Goal: Understand process/instructions: Learn about a topic

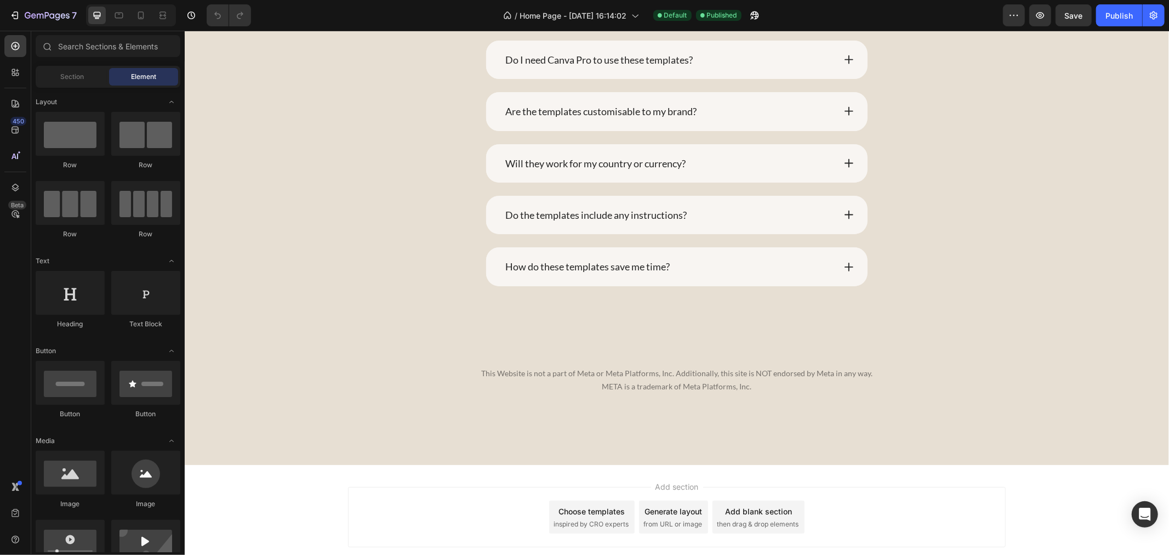
scroll to position [8121, 0]
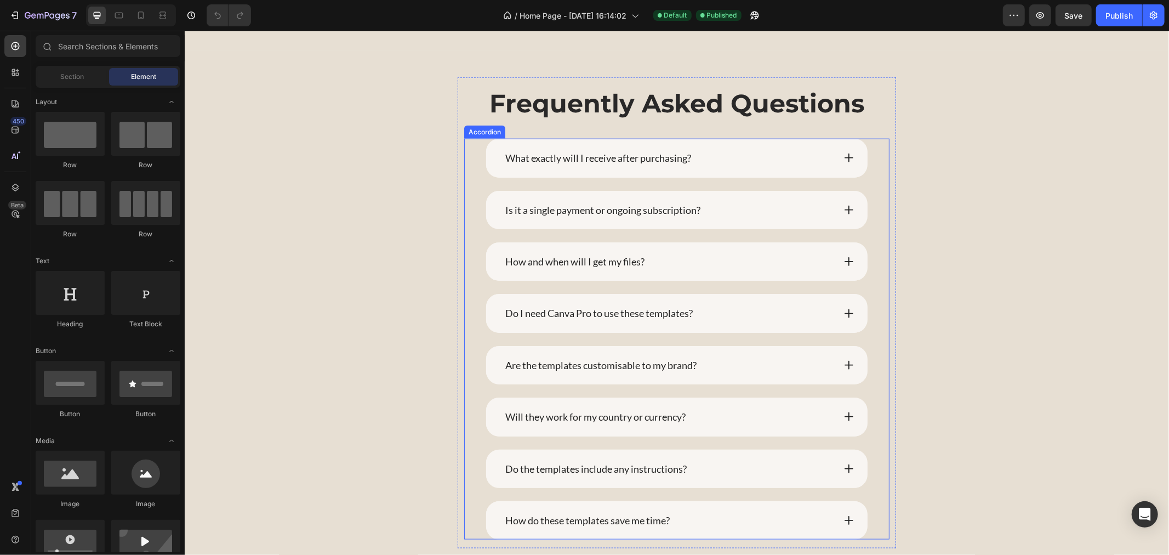
click at [843, 163] on icon at bounding box center [848, 157] width 11 height 11
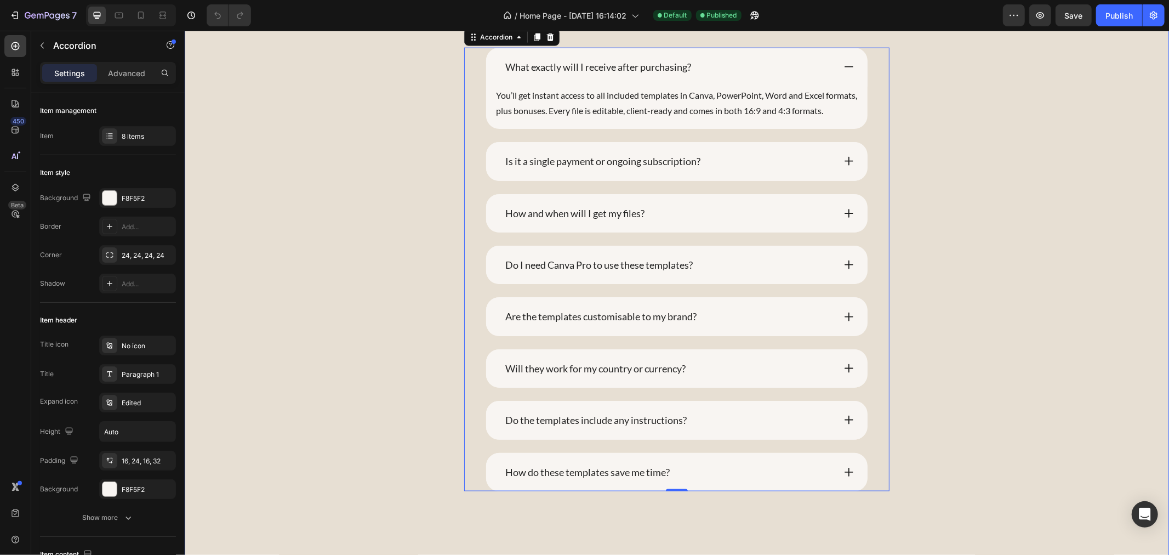
scroll to position [8243, 0]
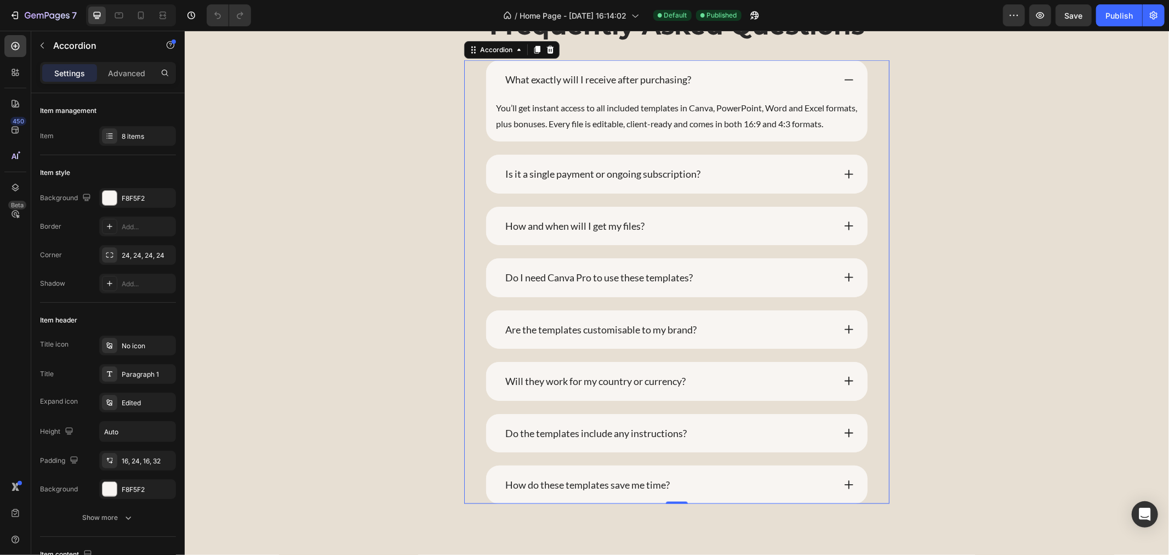
click at [843, 386] on icon at bounding box center [848, 380] width 11 height 11
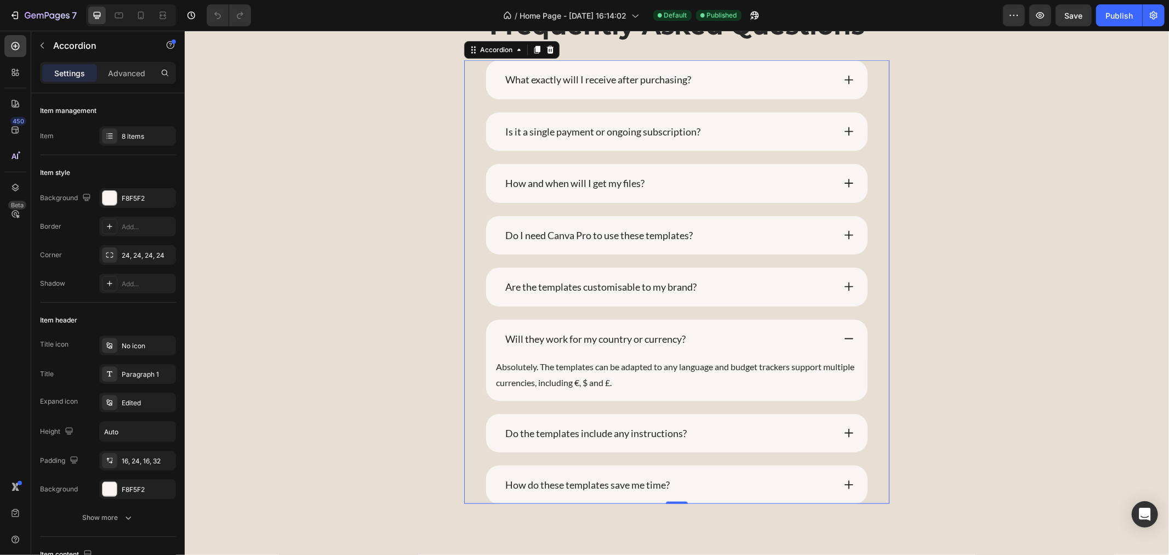
click at [847, 476] on div "How do these templates save me time?" at bounding box center [676, 484] width 382 height 38
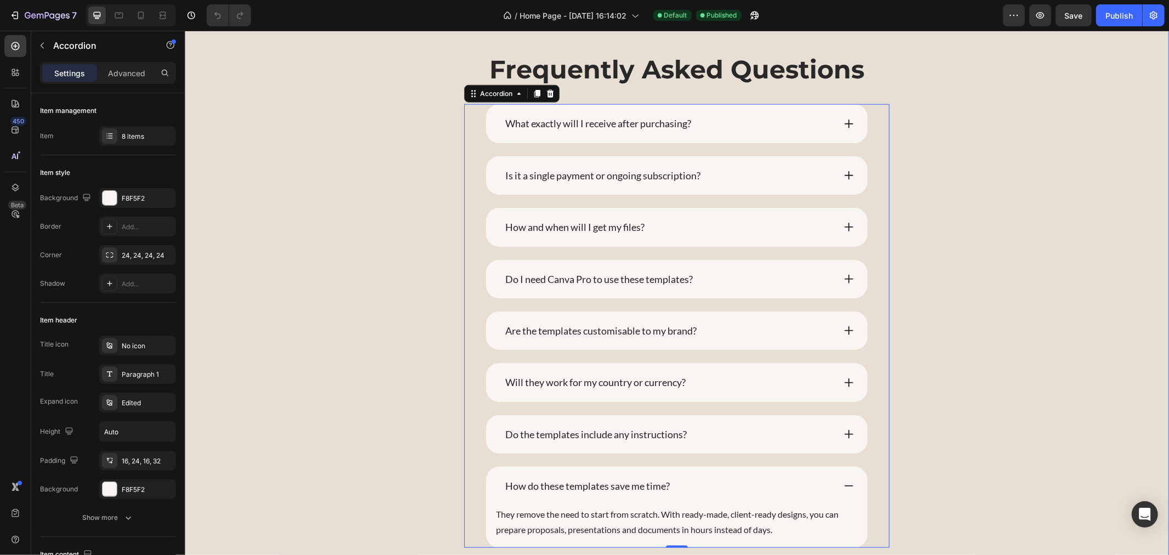
scroll to position [7878, 0]
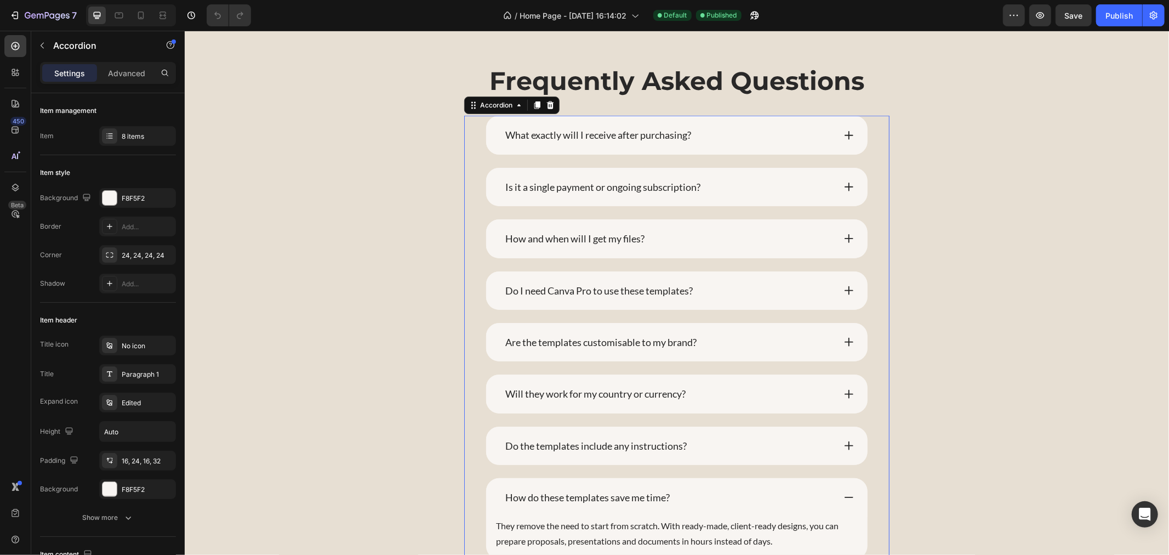
click at [833, 127] on div "What exactly will I receive after purchasing?" at bounding box center [676, 134] width 382 height 38
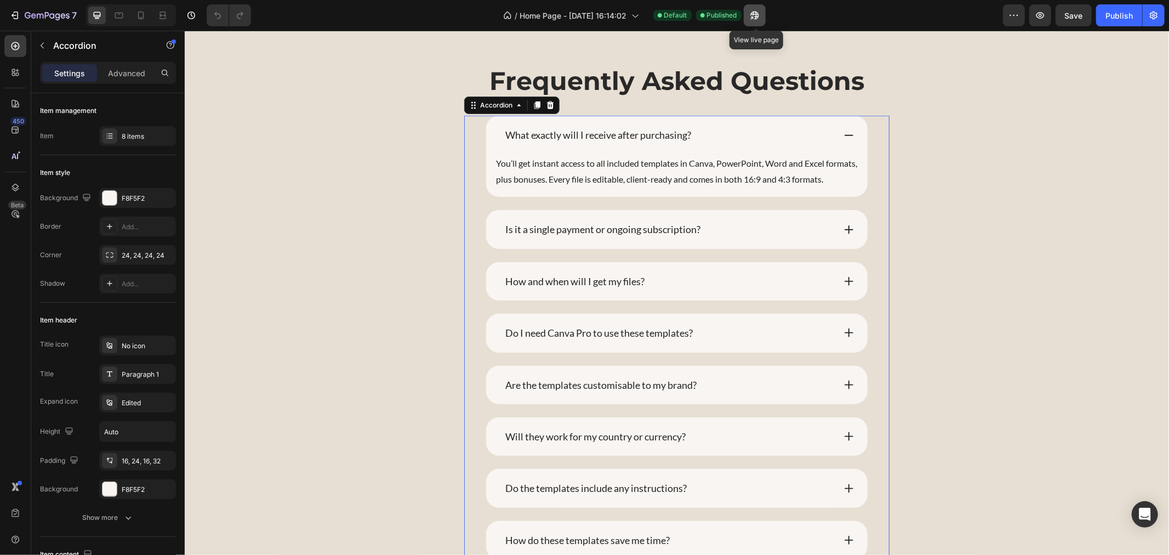
click at [759, 10] on icon "button" at bounding box center [754, 15] width 11 height 11
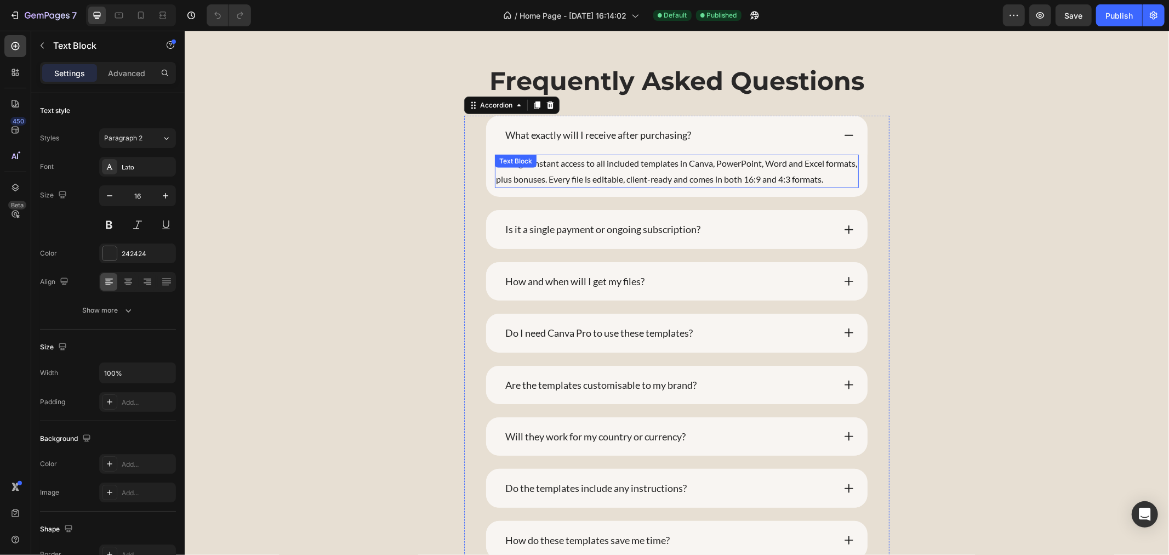
click at [549, 187] on p "You’ll get instant access to all included templates in Canva, PowerPoint, Word …" at bounding box center [676, 171] width 362 height 32
click at [544, 187] on p "You’ll get instant access to all included templates in Canva, PowerPoint, Word …" at bounding box center [676, 171] width 362 height 32
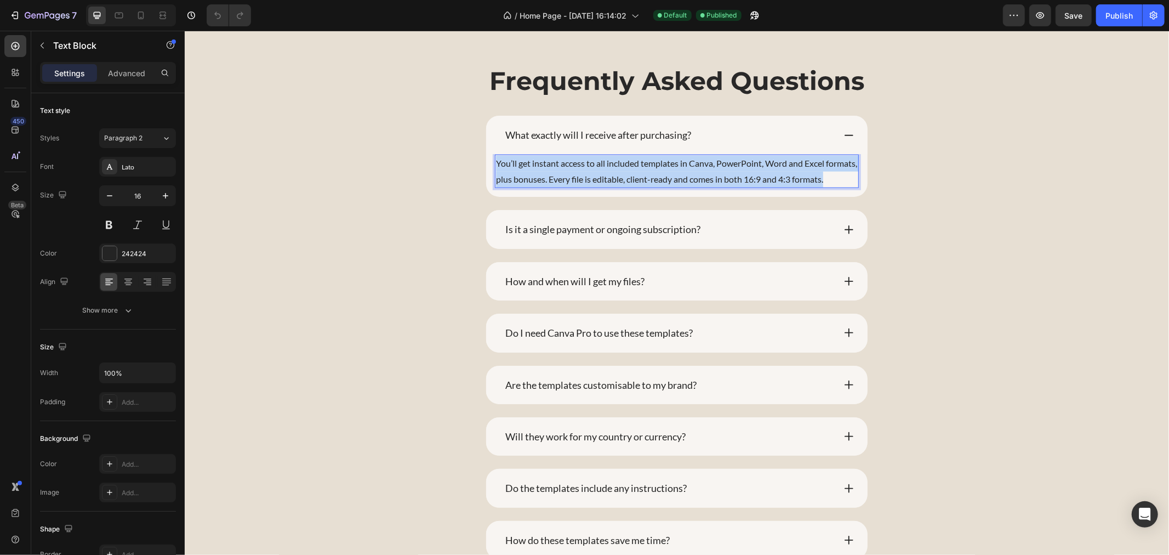
click at [543, 187] on p "You’ll get instant access to all included templates in Canva, PowerPoint, Word …" at bounding box center [676, 171] width 362 height 32
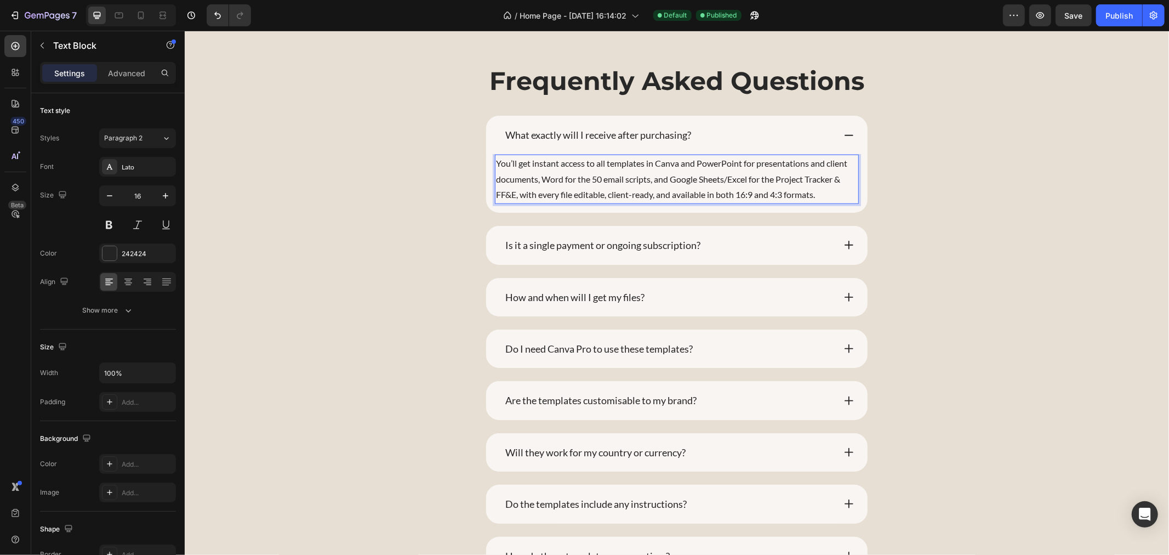
click at [735, 168] on p "You’ll get instant access to all templates in Canva and PowerPoint for presenta…" at bounding box center [676, 178] width 362 height 47
click at [805, 164] on p "You’ll get instant access to all templates in Canva and PowerPoint for presenta…" at bounding box center [676, 178] width 362 height 47
click at [619, 177] on p "You’ll get instant access to all templates in Canva and PowerPoint for presenta…" at bounding box center [676, 178] width 362 height 47
click at [514, 195] on p "You’ll get instant access to all templates in Canva and PowerPoint for presenta…" at bounding box center [676, 178] width 362 height 47
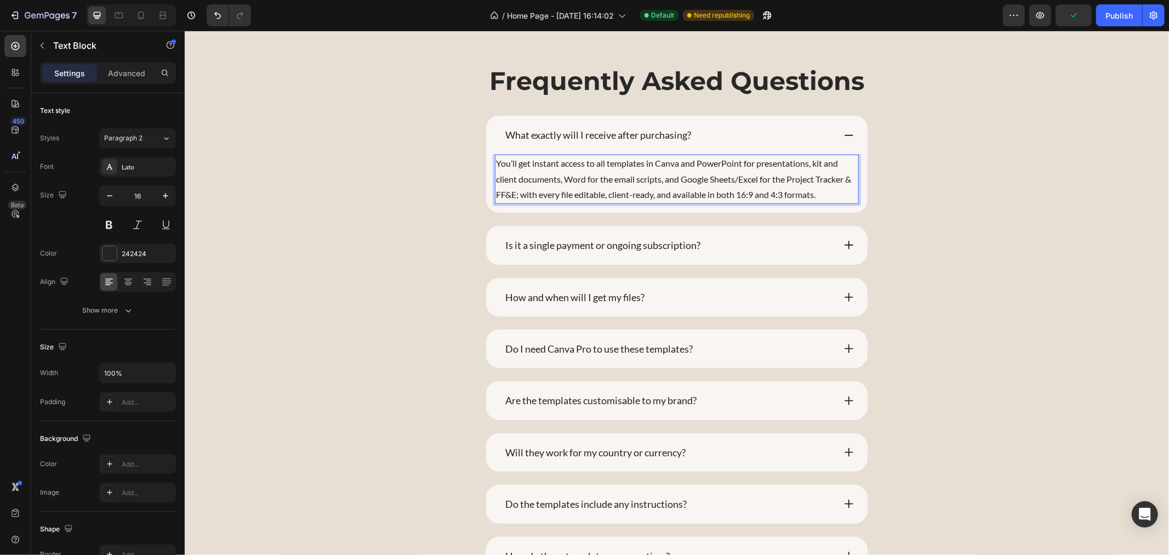
click at [656, 195] on p "You’ll get instant access to all templates in Canva and PowerPoint for presenta…" at bounding box center [676, 178] width 362 height 47
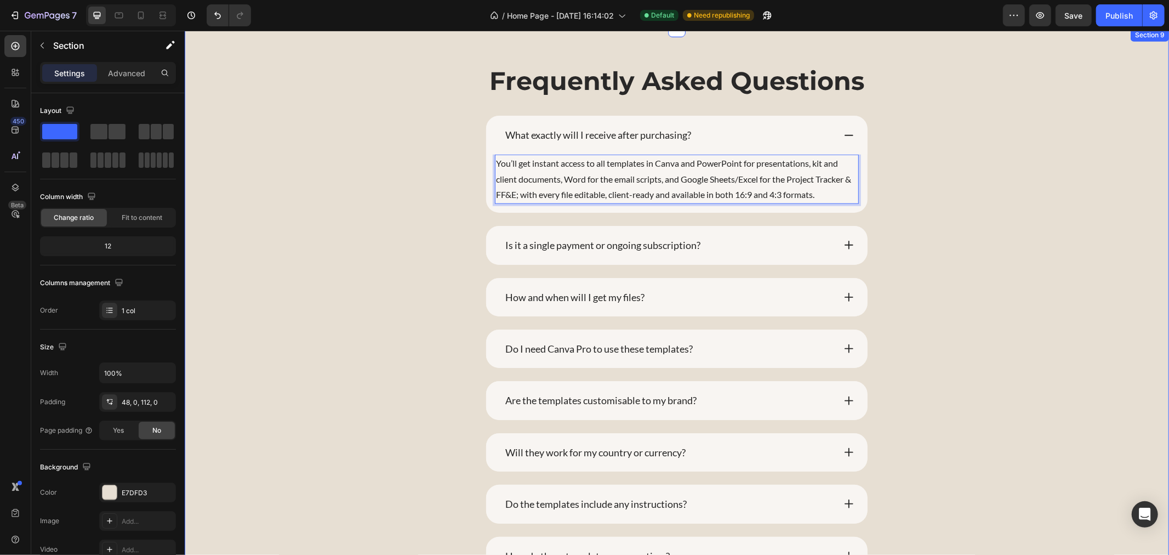
click at [977, 254] on div "Frequently Asked Questions Heading What exactly will I receive after purchasing…" at bounding box center [676, 373] width 984 height 638
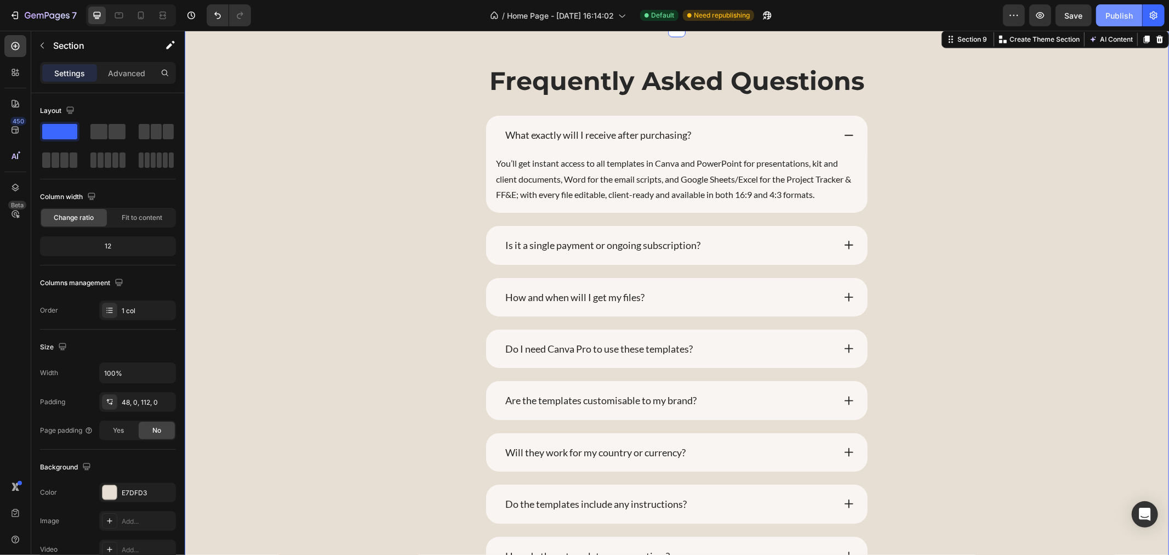
click at [1123, 19] on div "Publish" at bounding box center [1118, 16] width 27 height 12
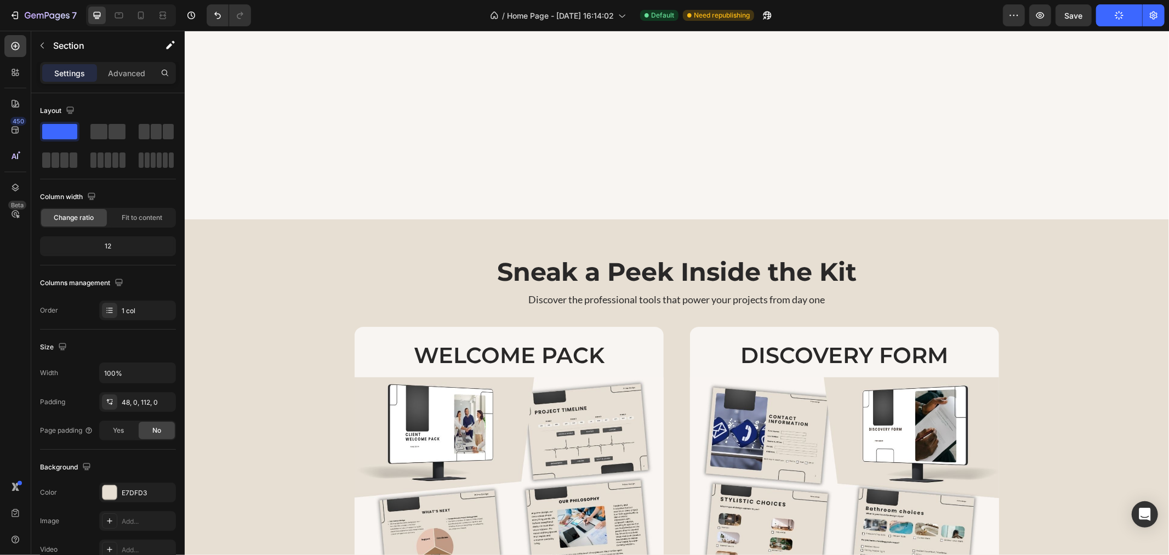
scroll to position [1831, 0]
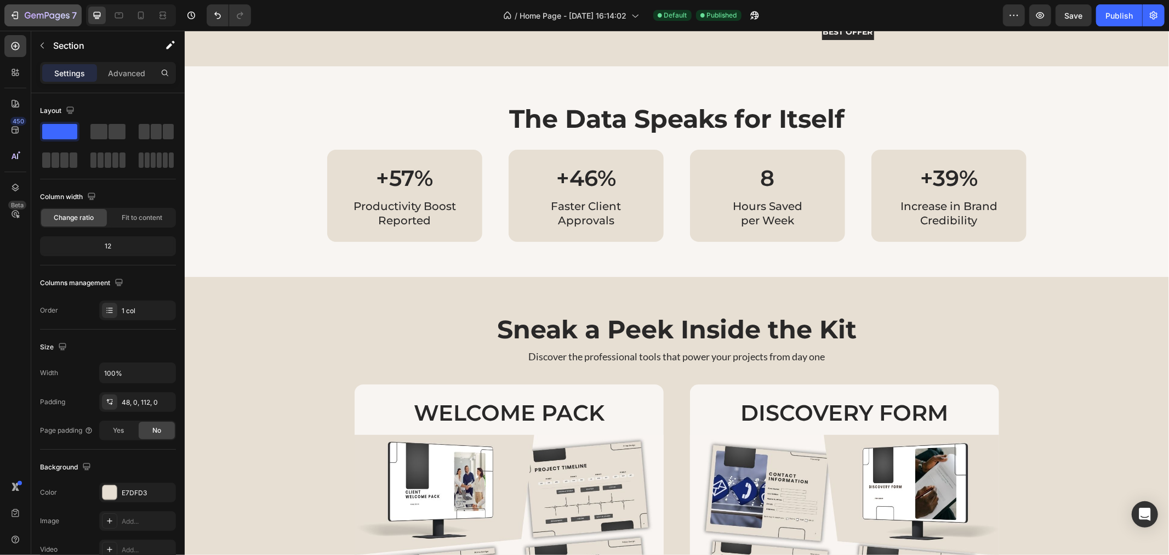
click at [32, 6] on button "7" at bounding box center [42, 15] width 77 height 22
